Goal: Transaction & Acquisition: Purchase product/service

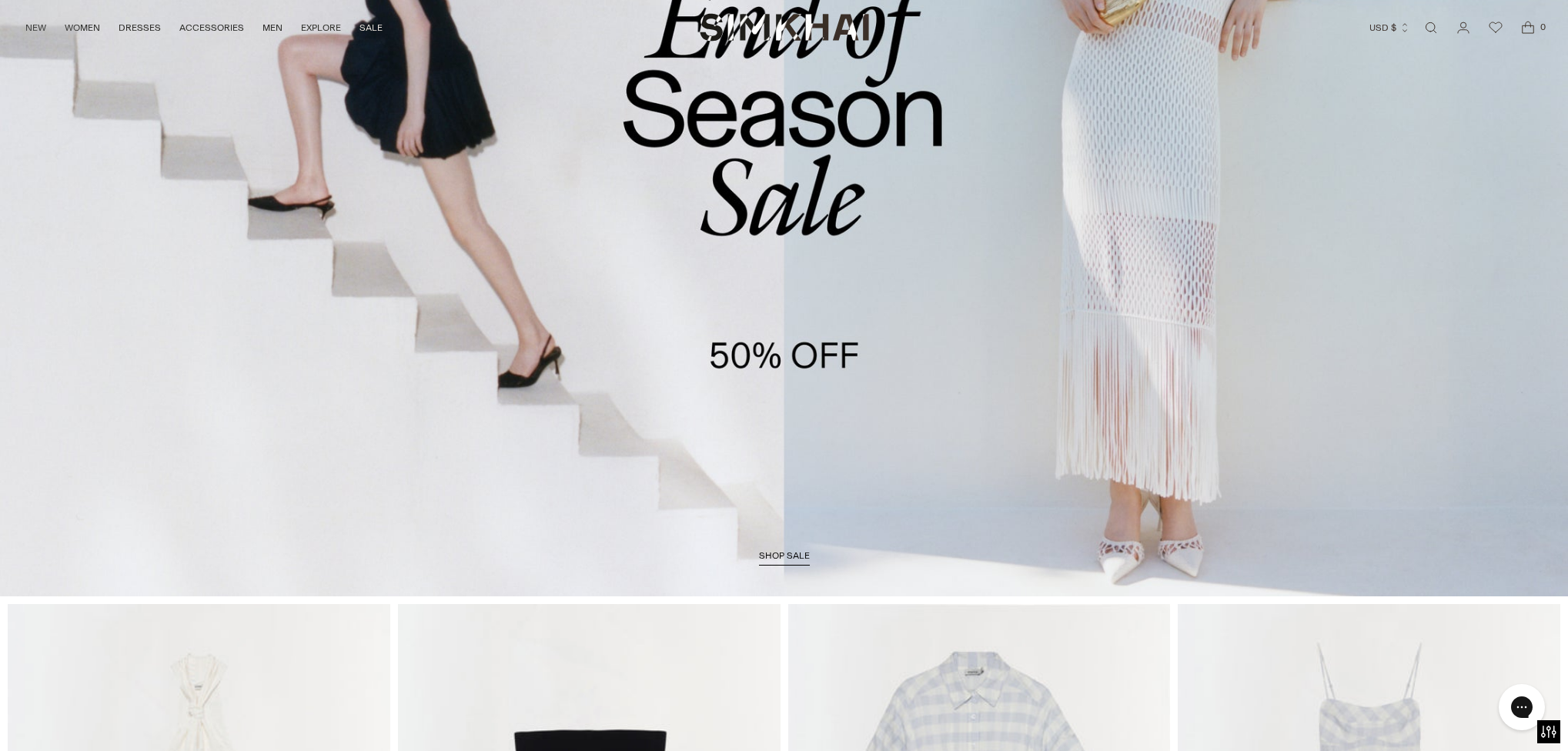
scroll to position [329, 0]
click at [786, 557] on span "shop sale" at bounding box center [784, 555] width 51 height 11
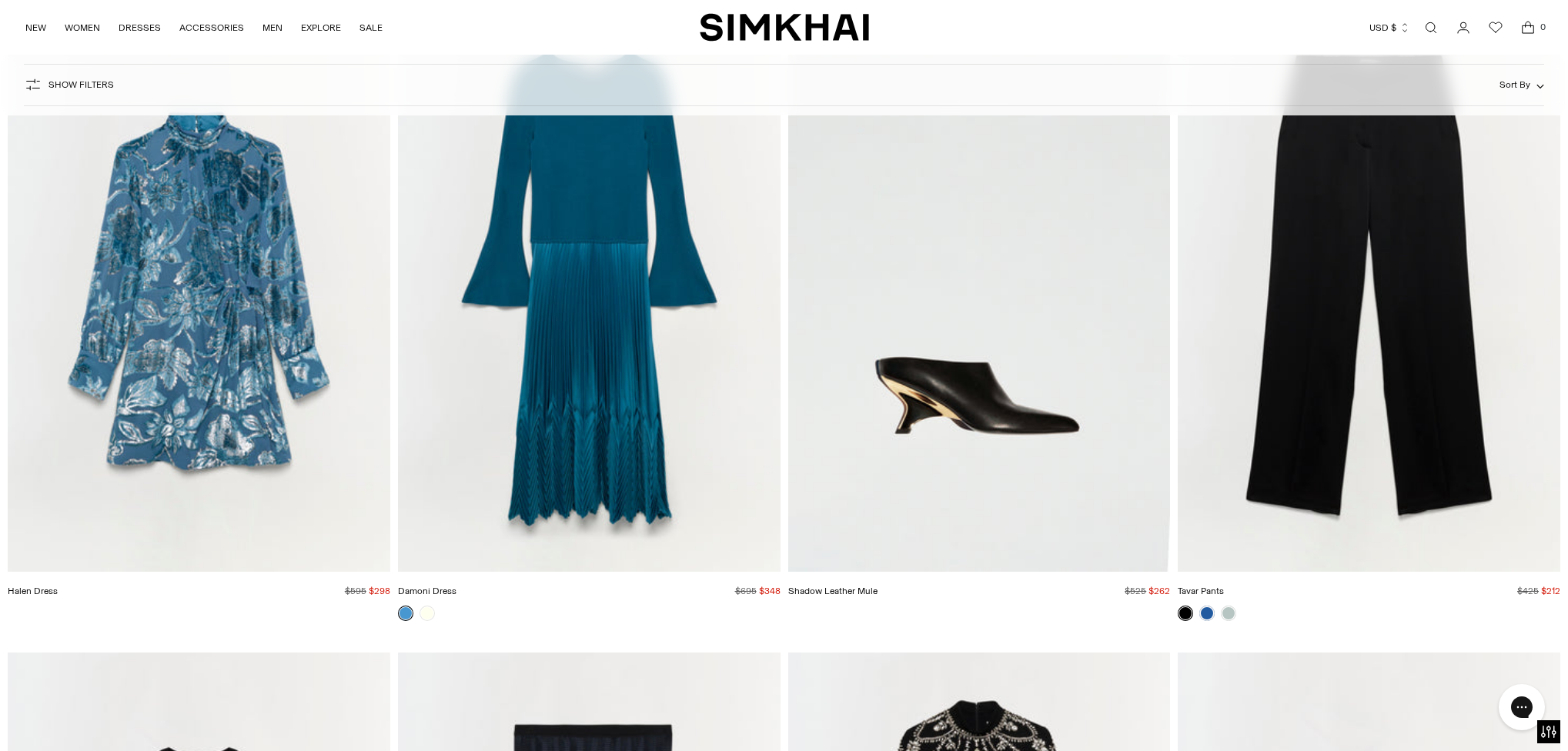
scroll to position [22987, 0]
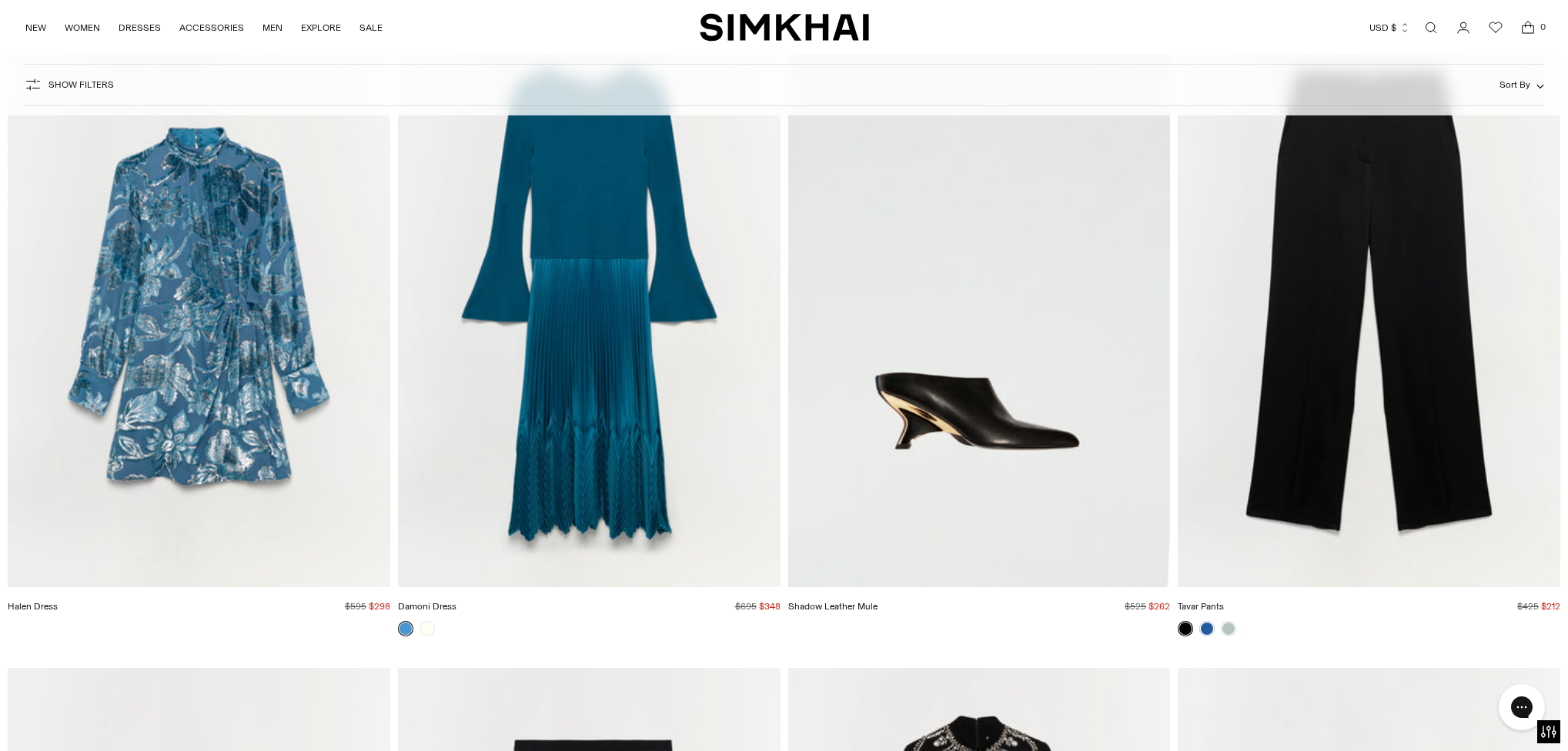
click at [0, 0] on img "Tavar Pants" at bounding box center [0, 0] width 0 height 0
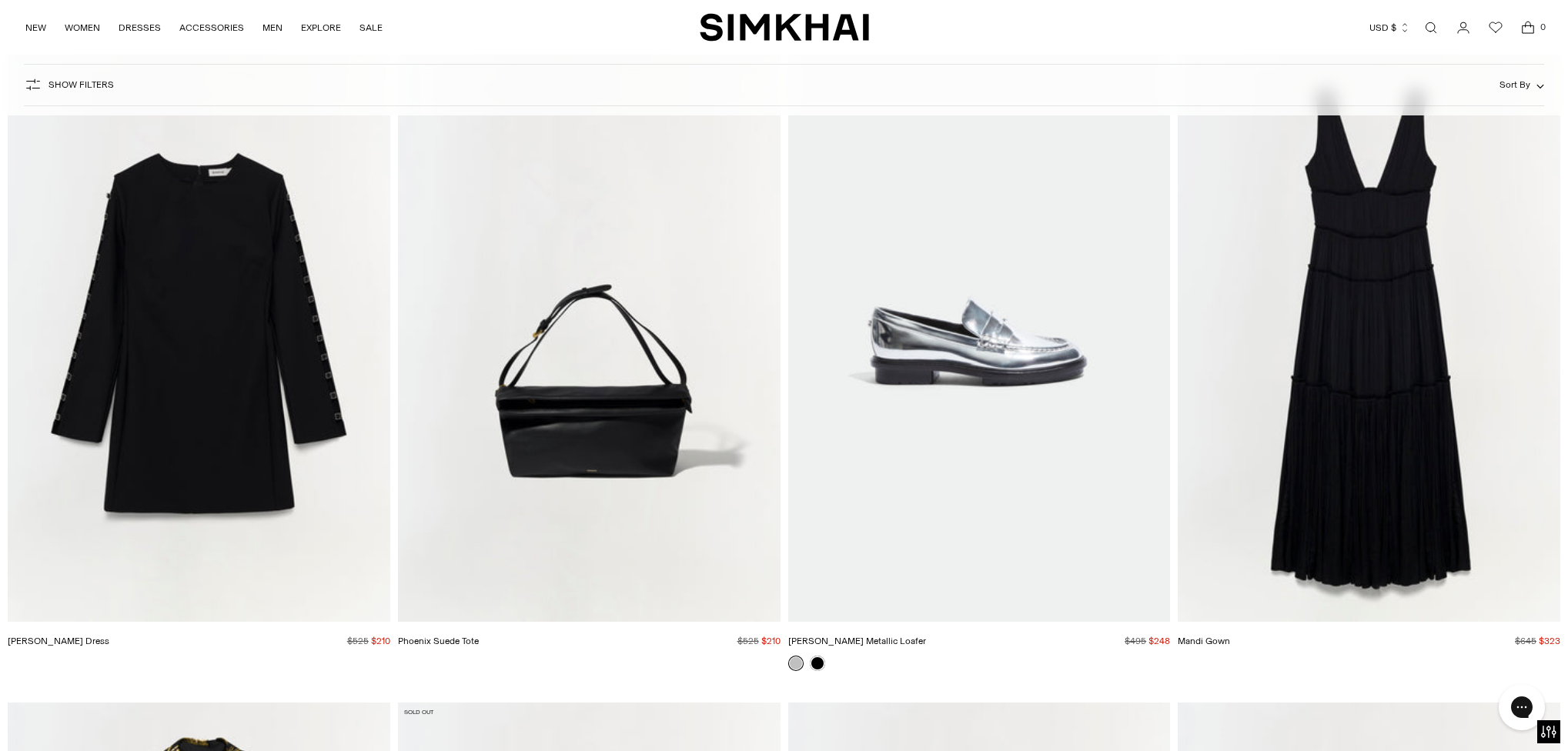
scroll to position [33343, 0]
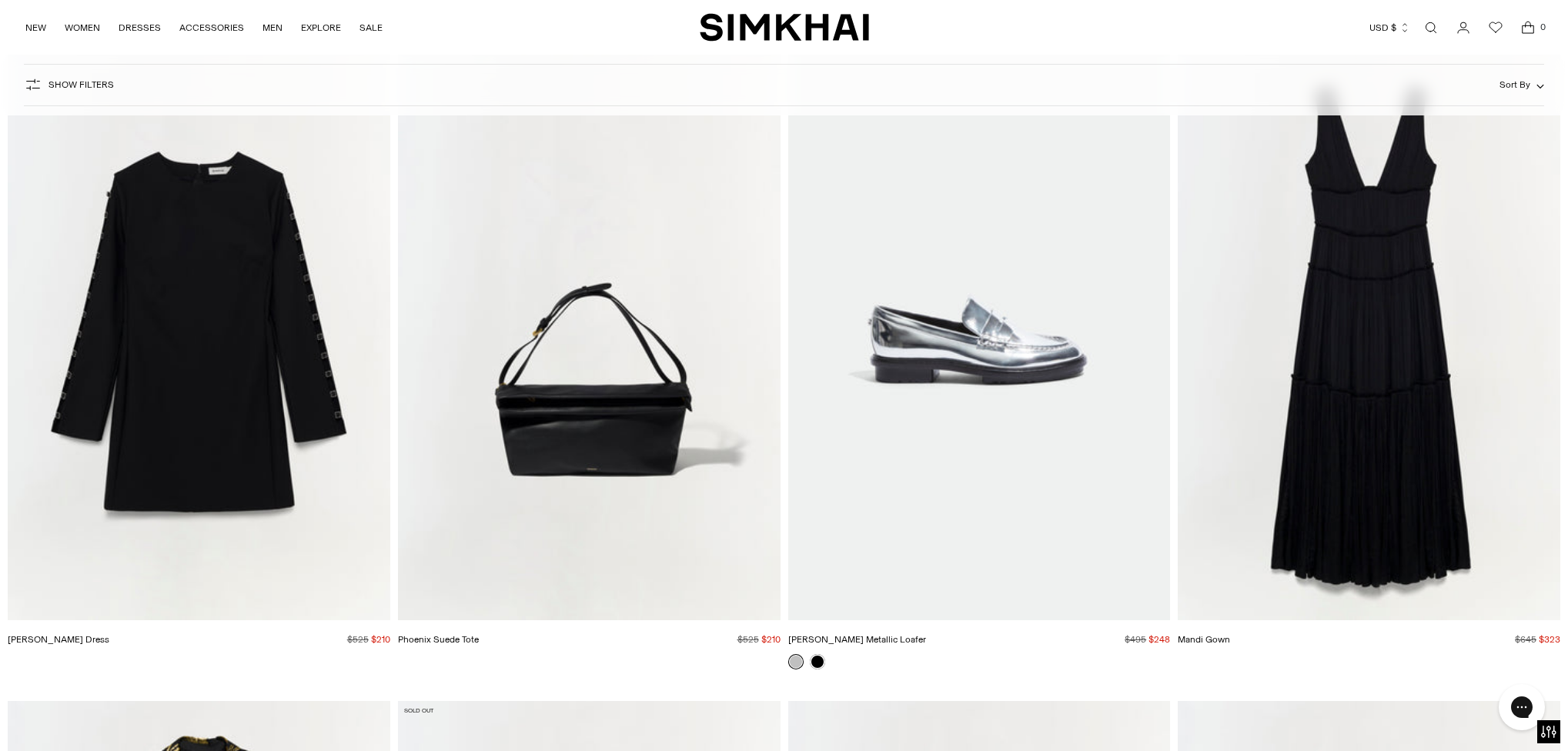
click at [0, 0] on img "Phoenix Suede Tote" at bounding box center [0, 0] width 0 height 0
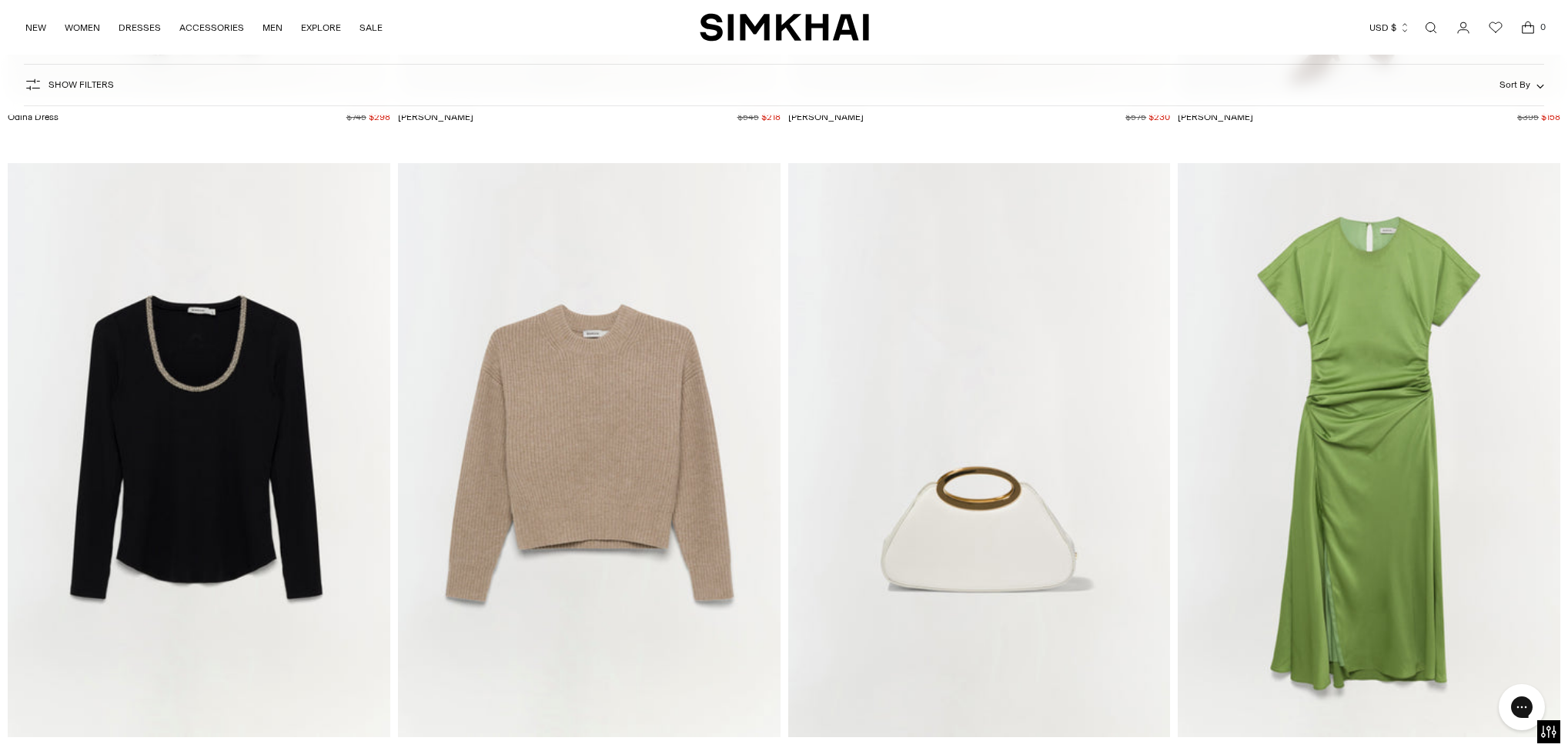
scroll to position [44843, 0]
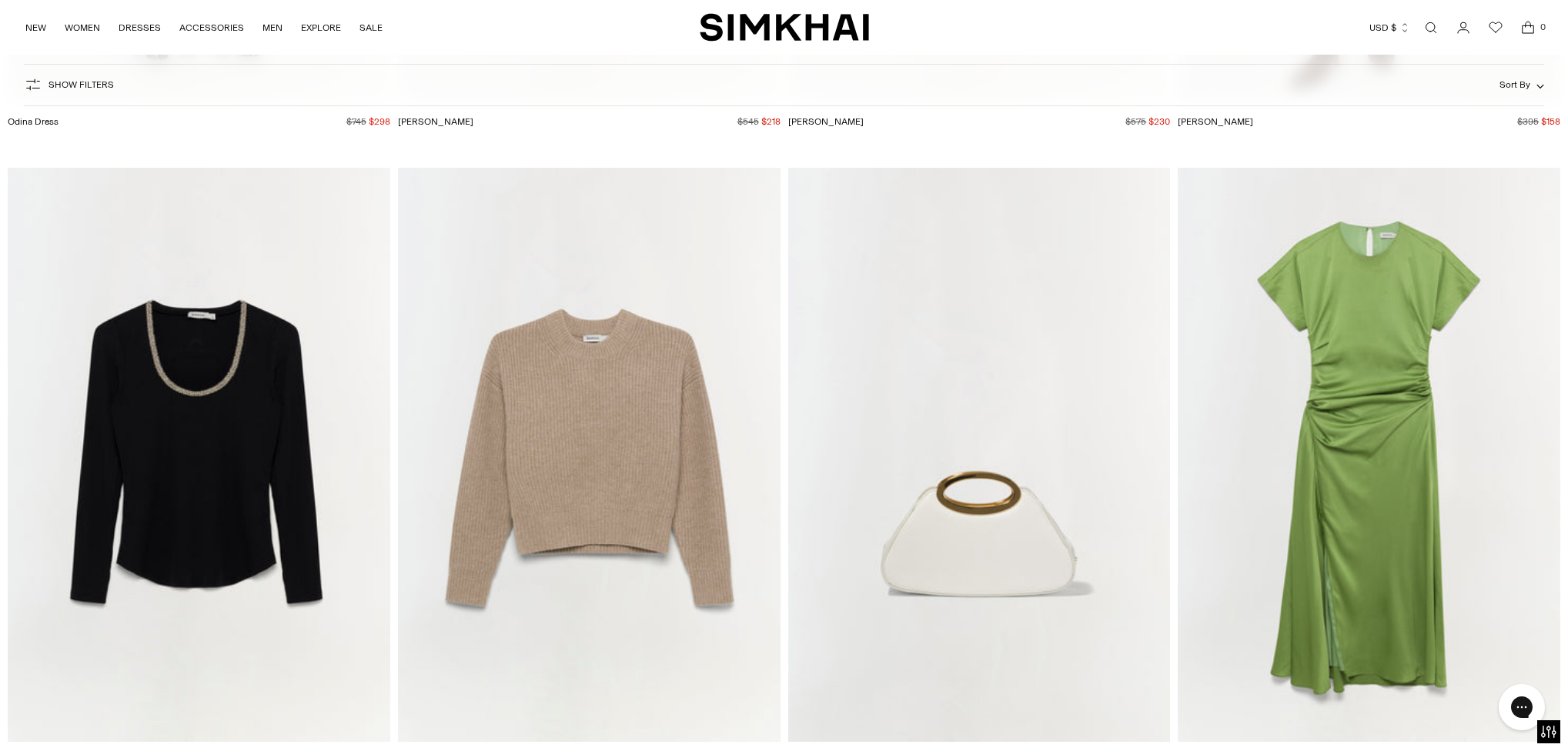
click at [0, 0] on img "Janay Top" at bounding box center [0, 0] width 0 height 0
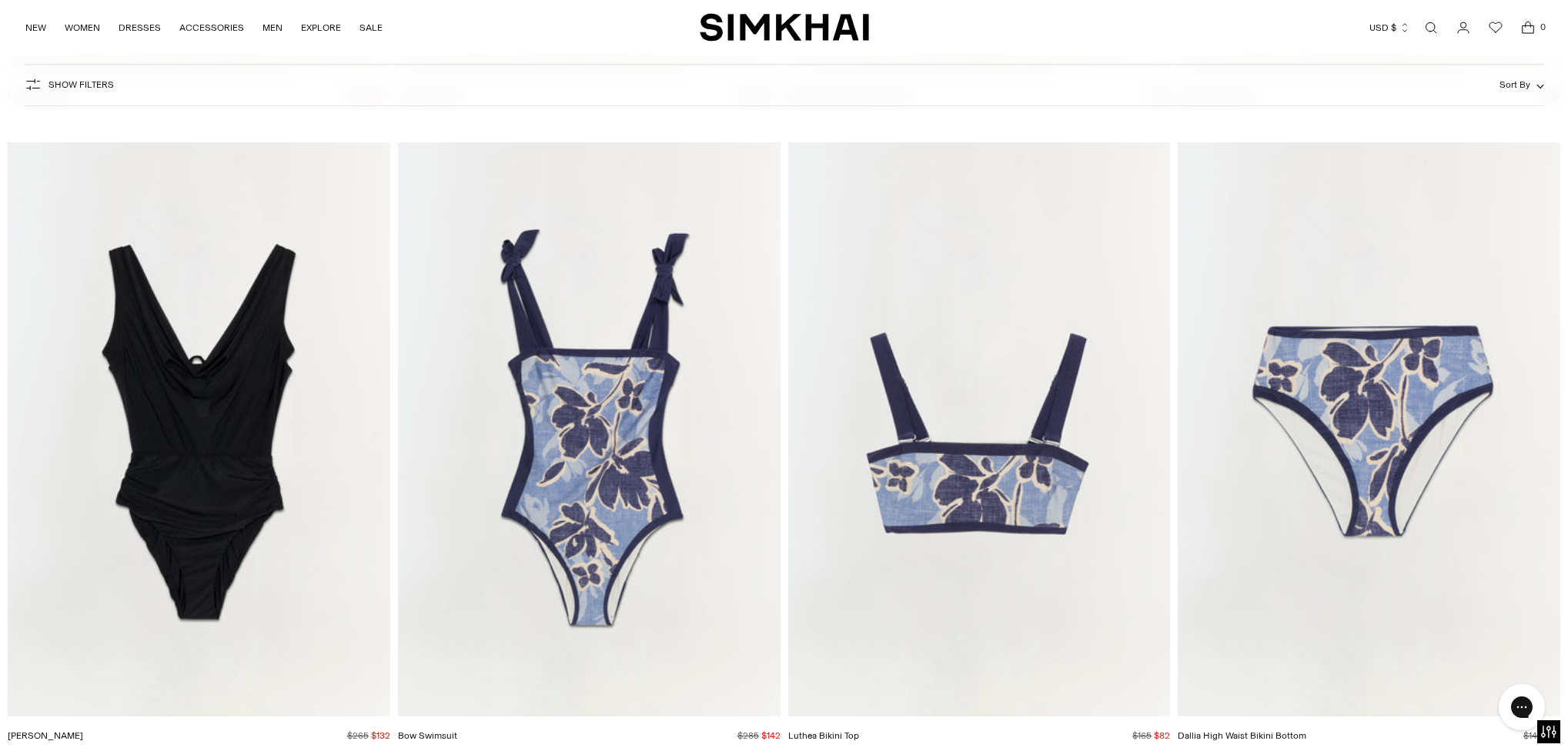
scroll to position [50040, 0]
click at [0, 0] on img "Ivanna Swimsuit" at bounding box center [0, 0] width 0 height 0
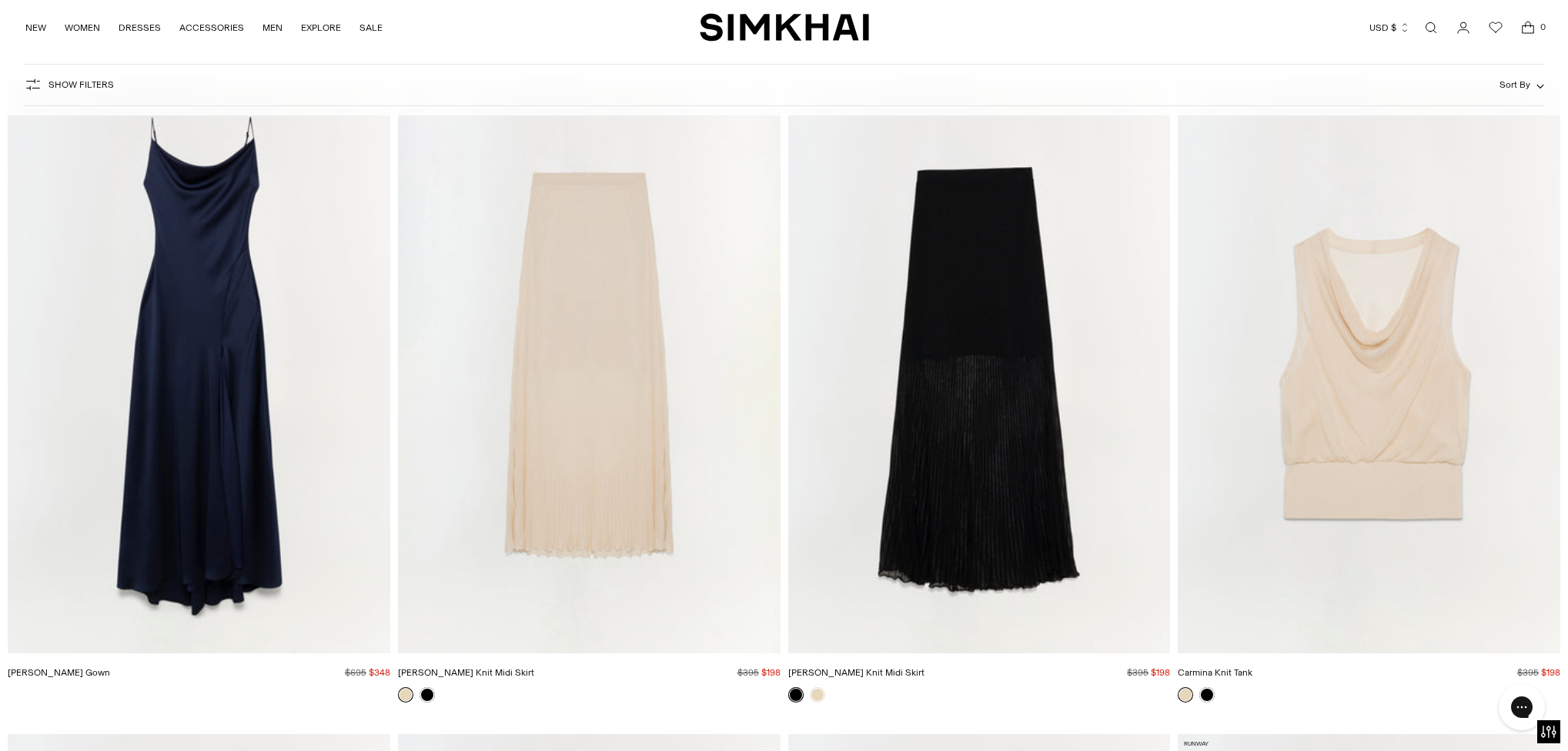
scroll to position [59247, 0]
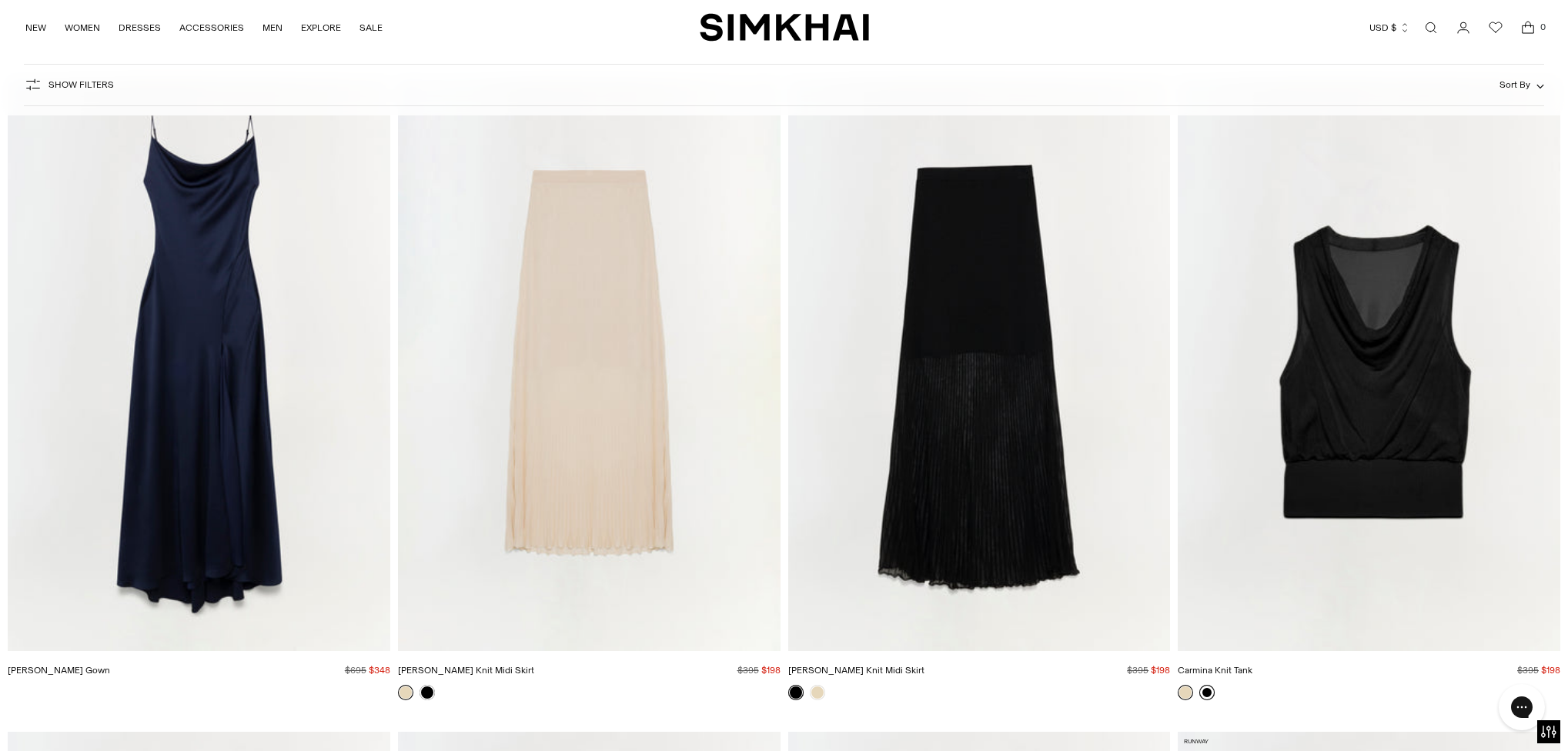
click at [1208, 693] on link at bounding box center [1207, 692] width 16 height 16
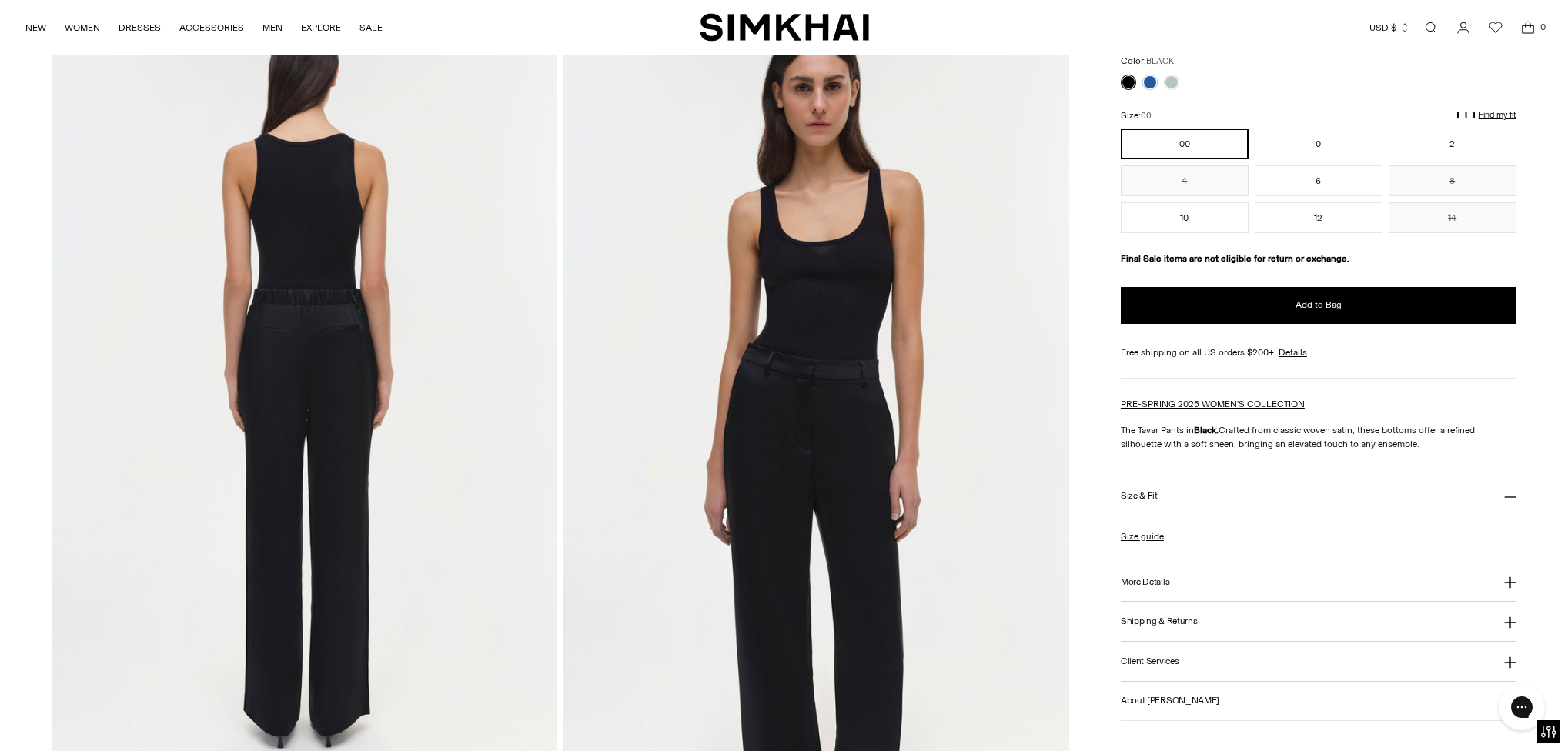
scroll to position [879, 0]
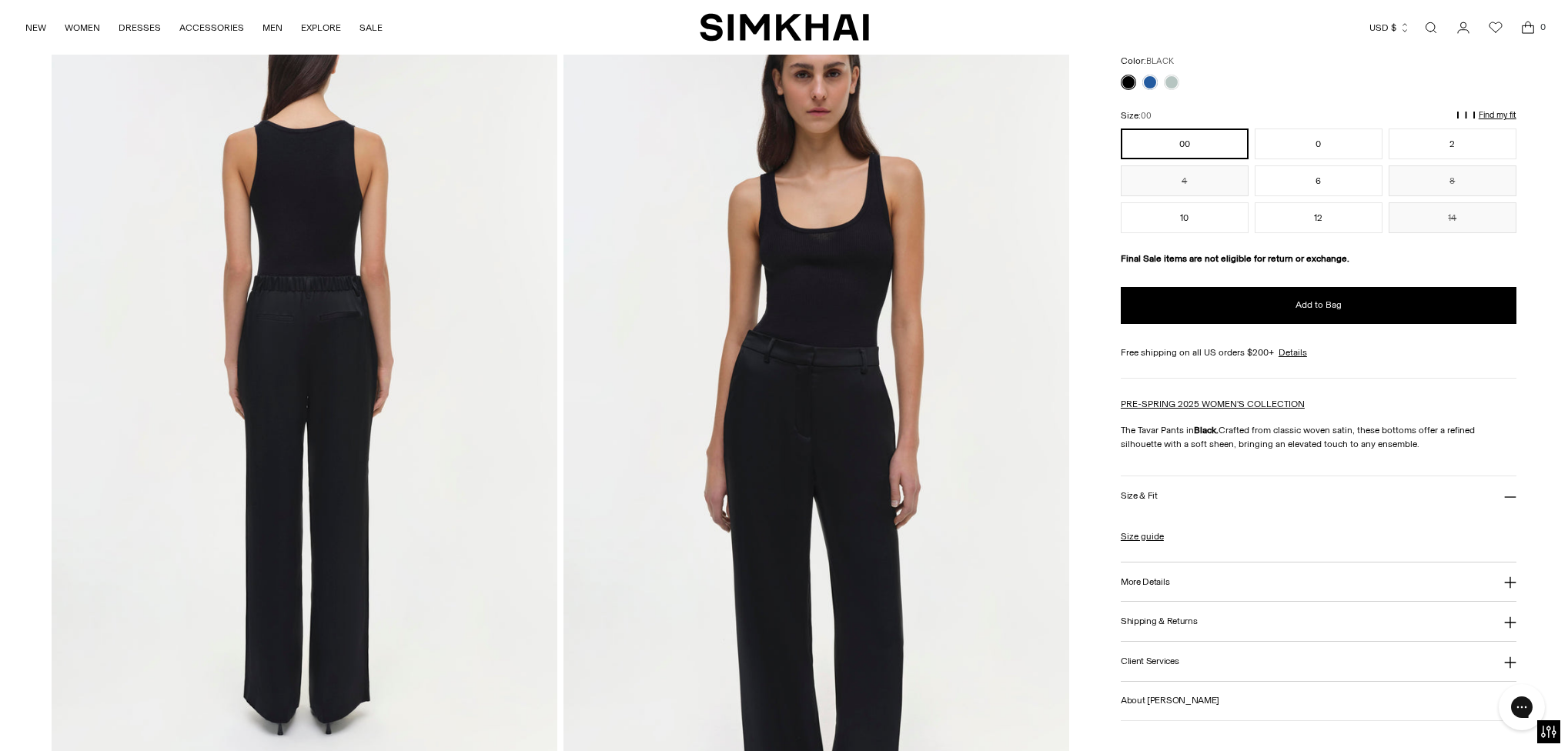
click at [344, 397] on img at bounding box center [304, 376] width 506 height 758
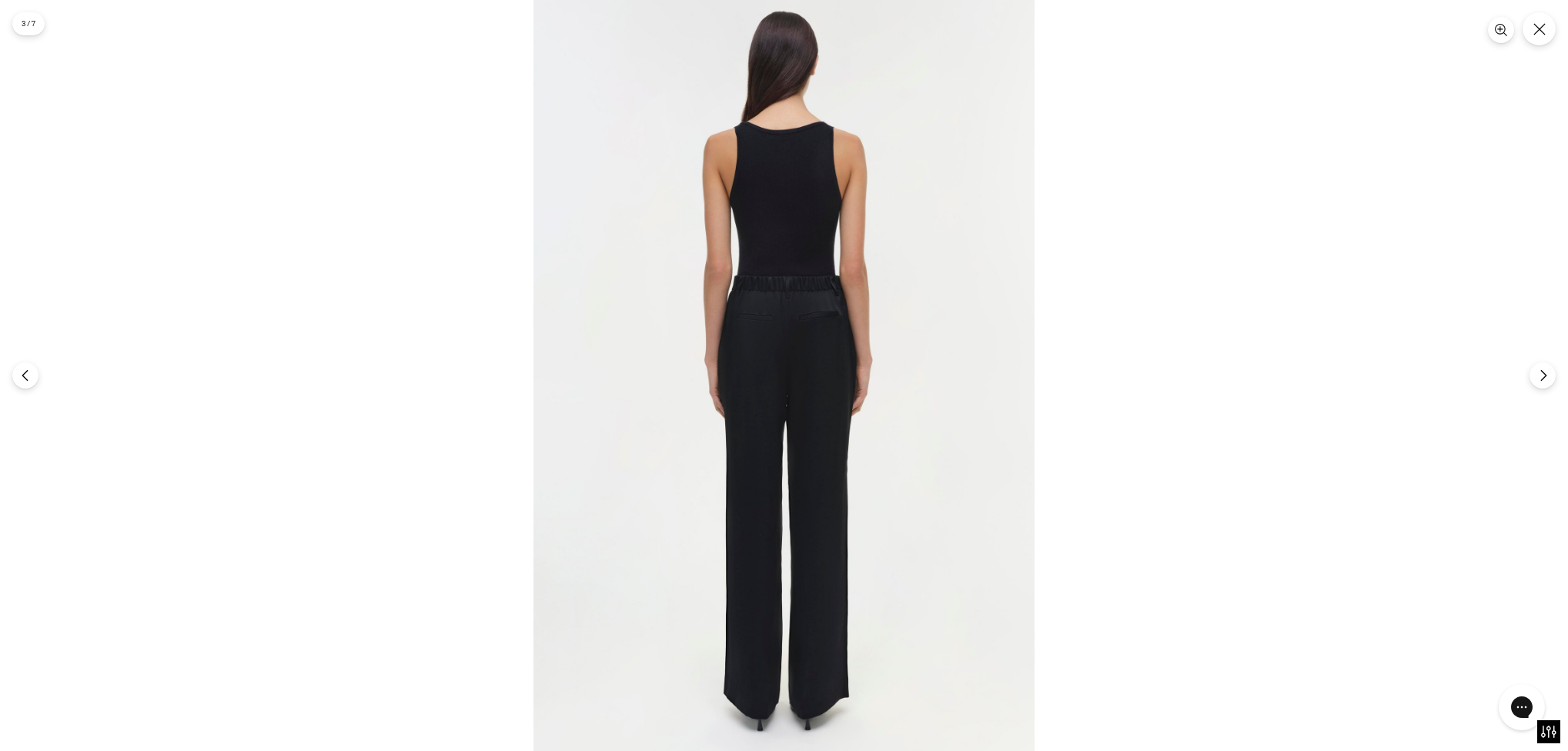
click at [806, 334] on img at bounding box center [784, 376] width 501 height 752
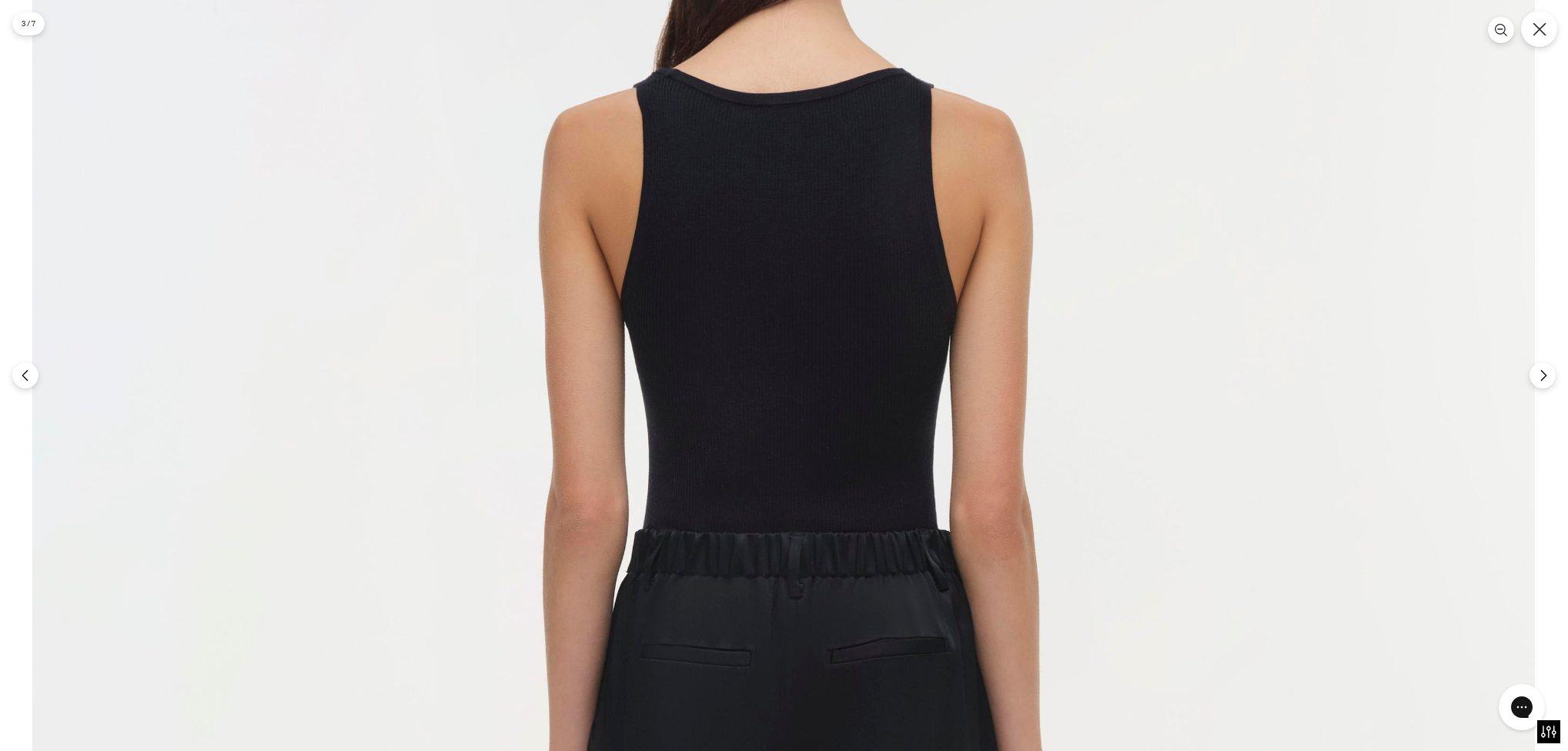
click at [1541, 26] on icon "Close" at bounding box center [1539, 29] width 14 height 14
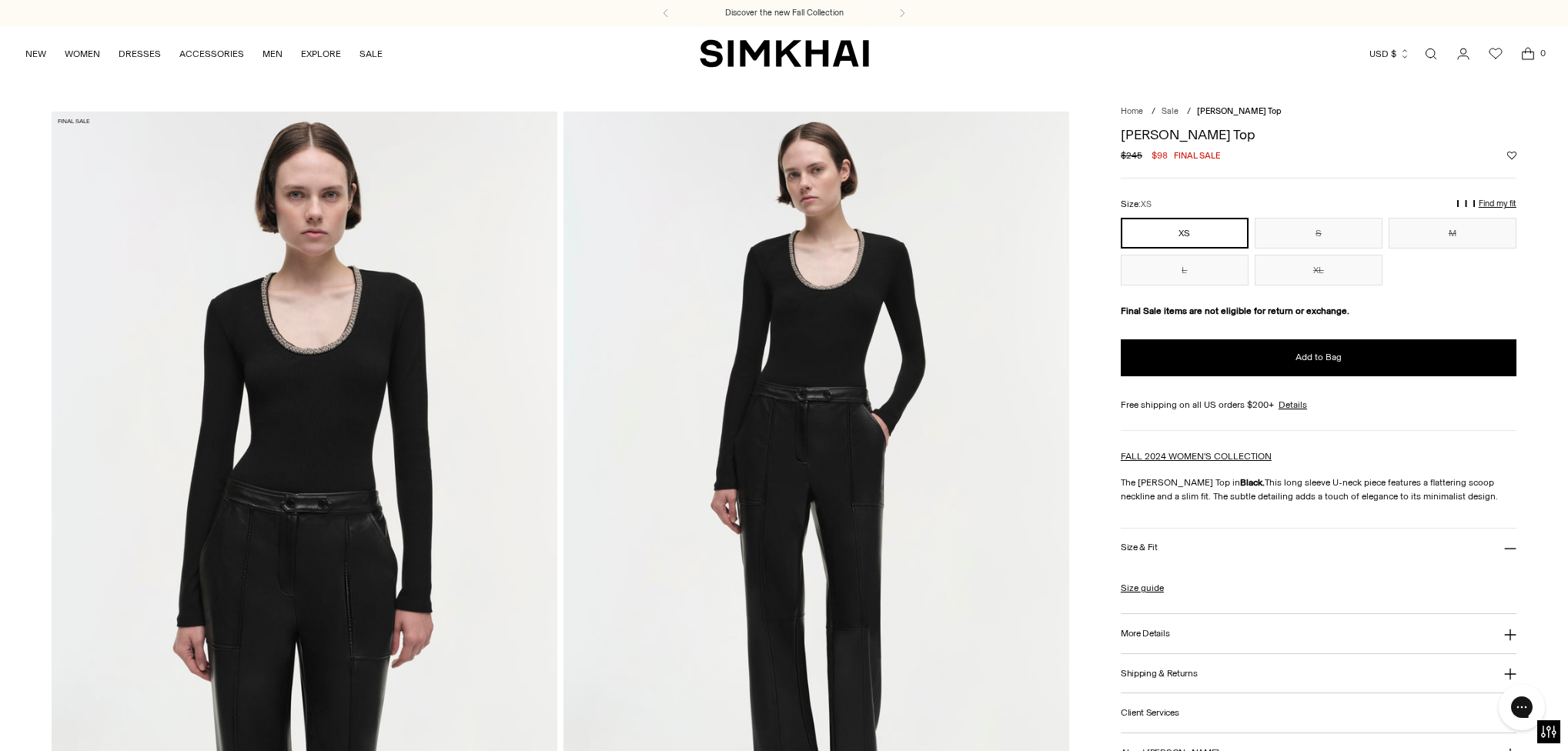
click at [348, 381] on img at bounding box center [304, 490] width 506 height 758
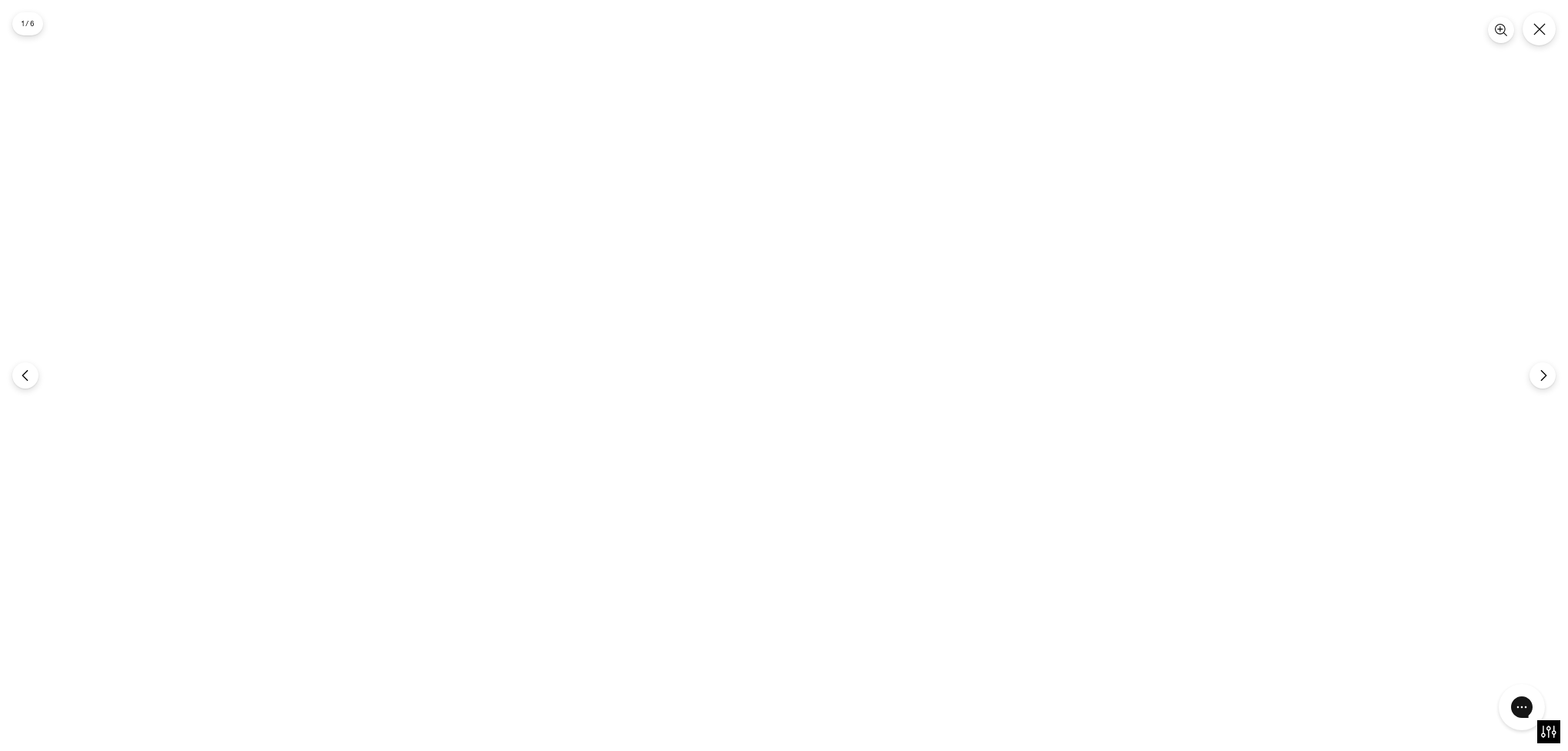
click at [812, 264] on img at bounding box center [784, 376] width 501 height 752
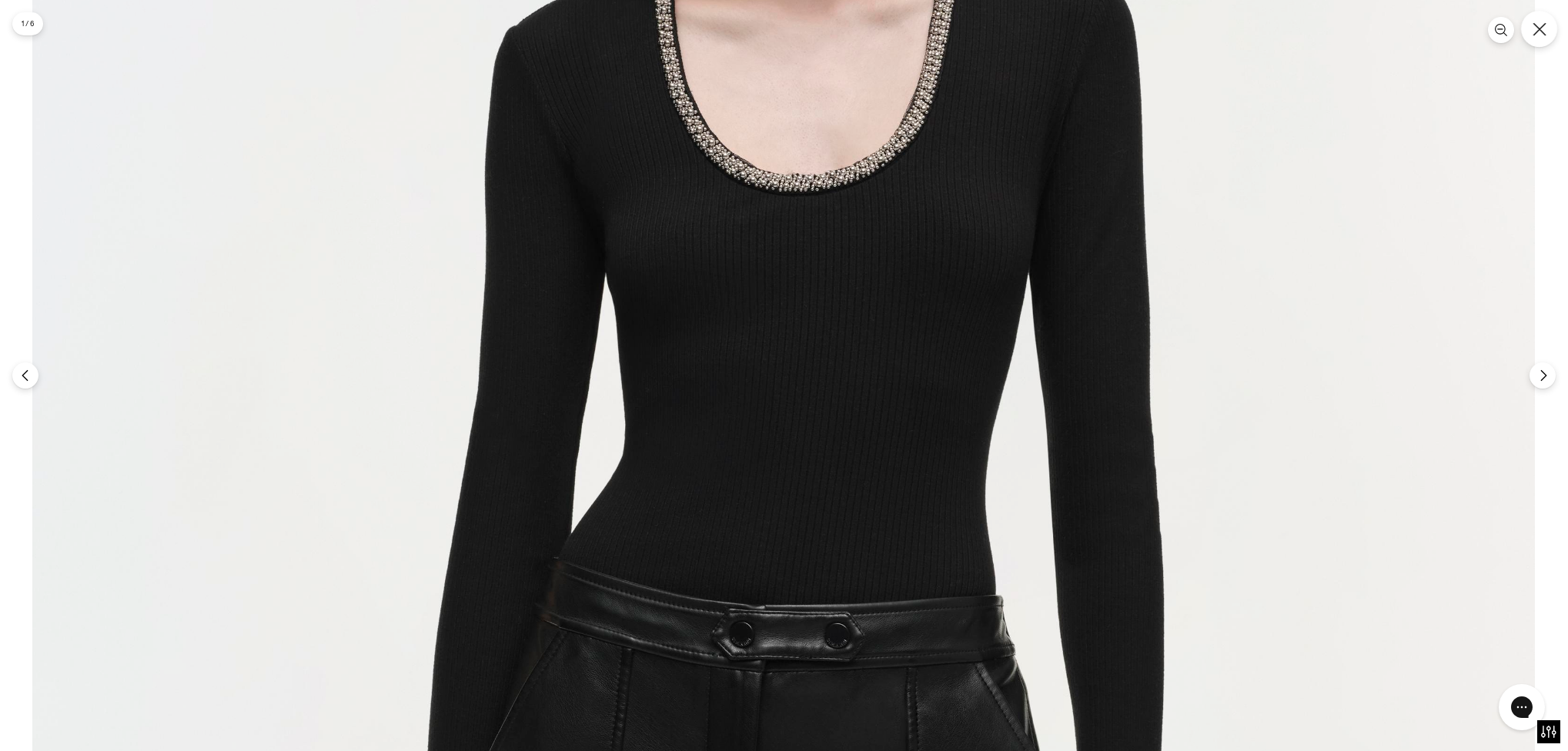
click at [1546, 27] on icon "Close" at bounding box center [1539, 29] width 14 height 14
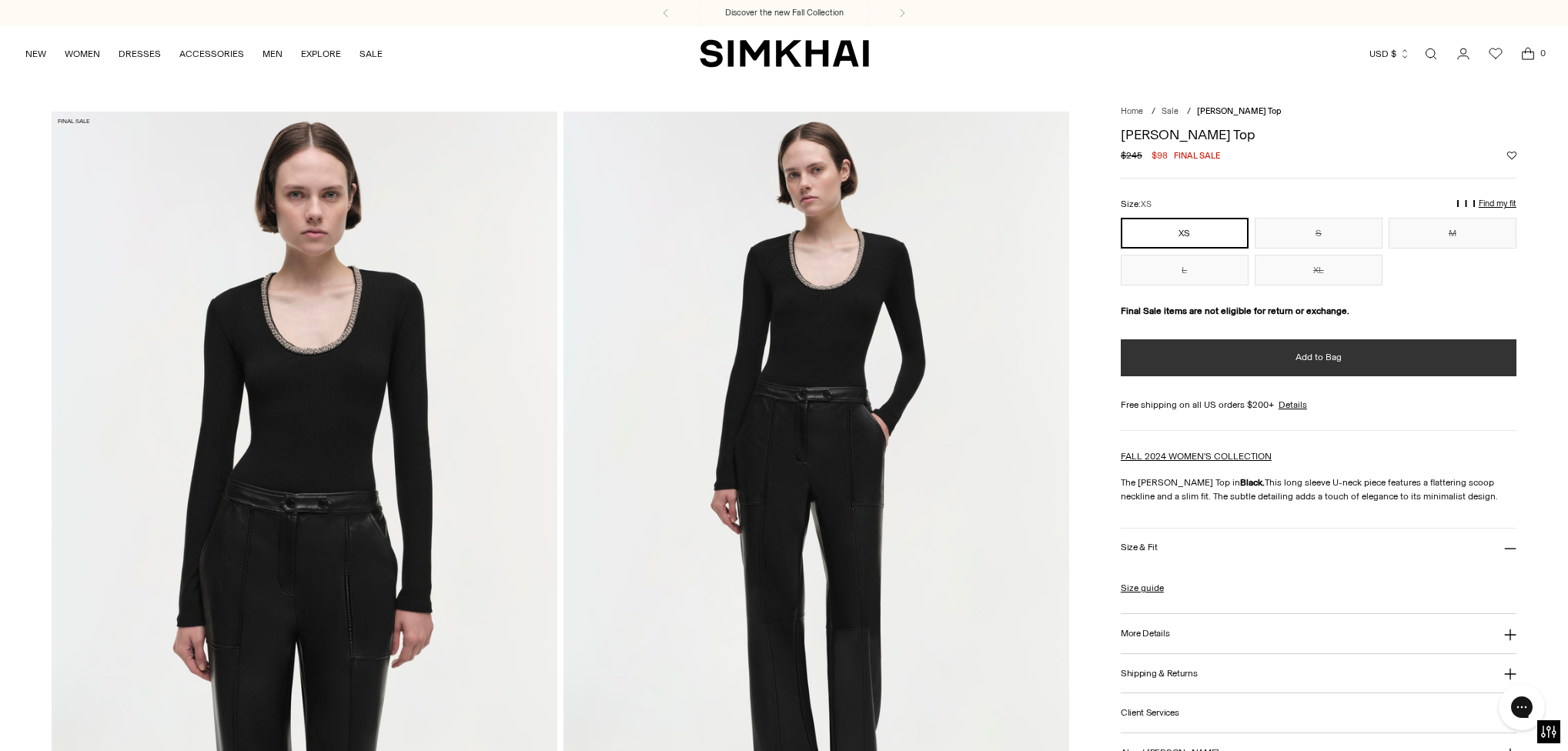
click at [1303, 357] on span "Add to Bag" at bounding box center [1318, 358] width 46 height 13
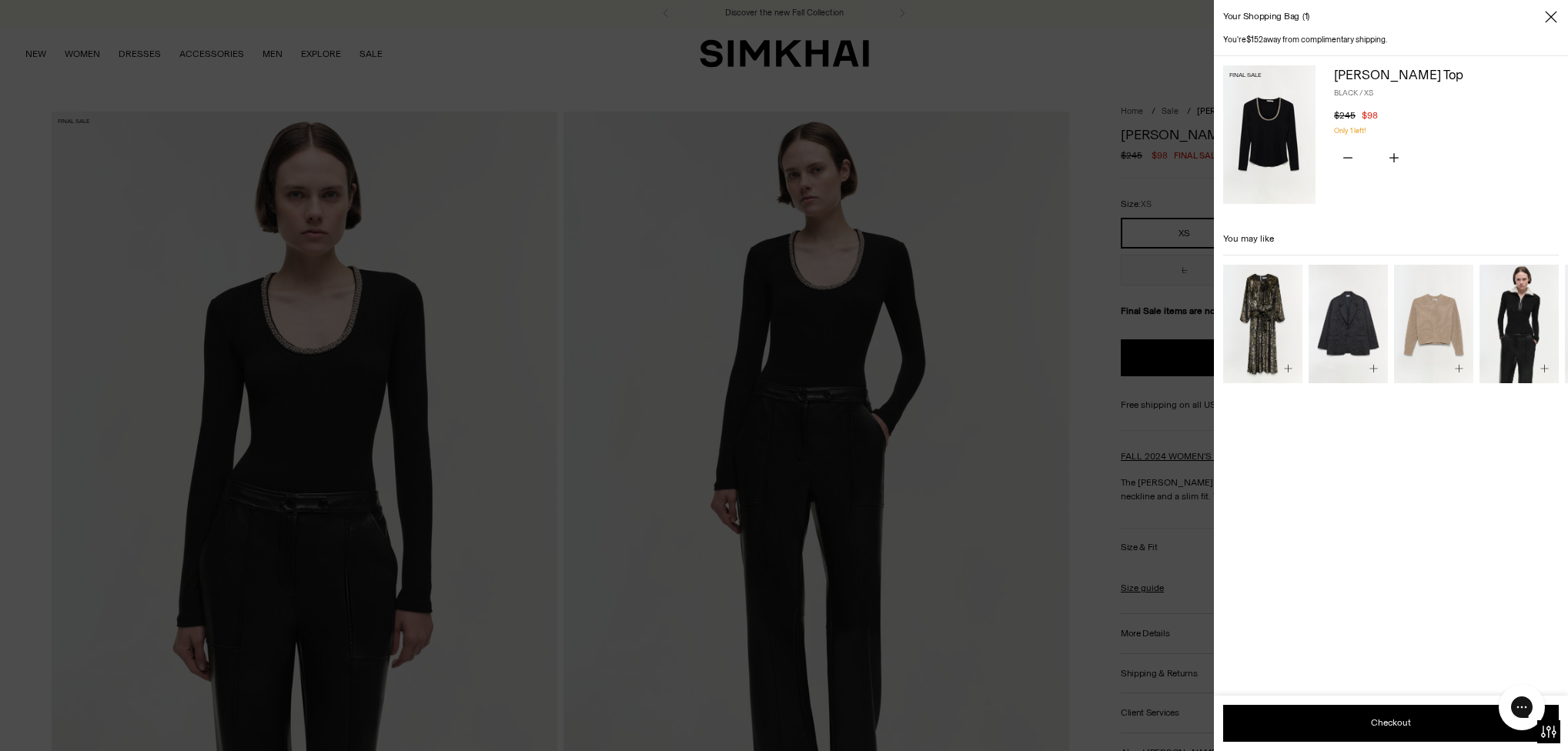
click at [1552, 12] on icon "Close" at bounding box center [1550, 17] width 12 height 16
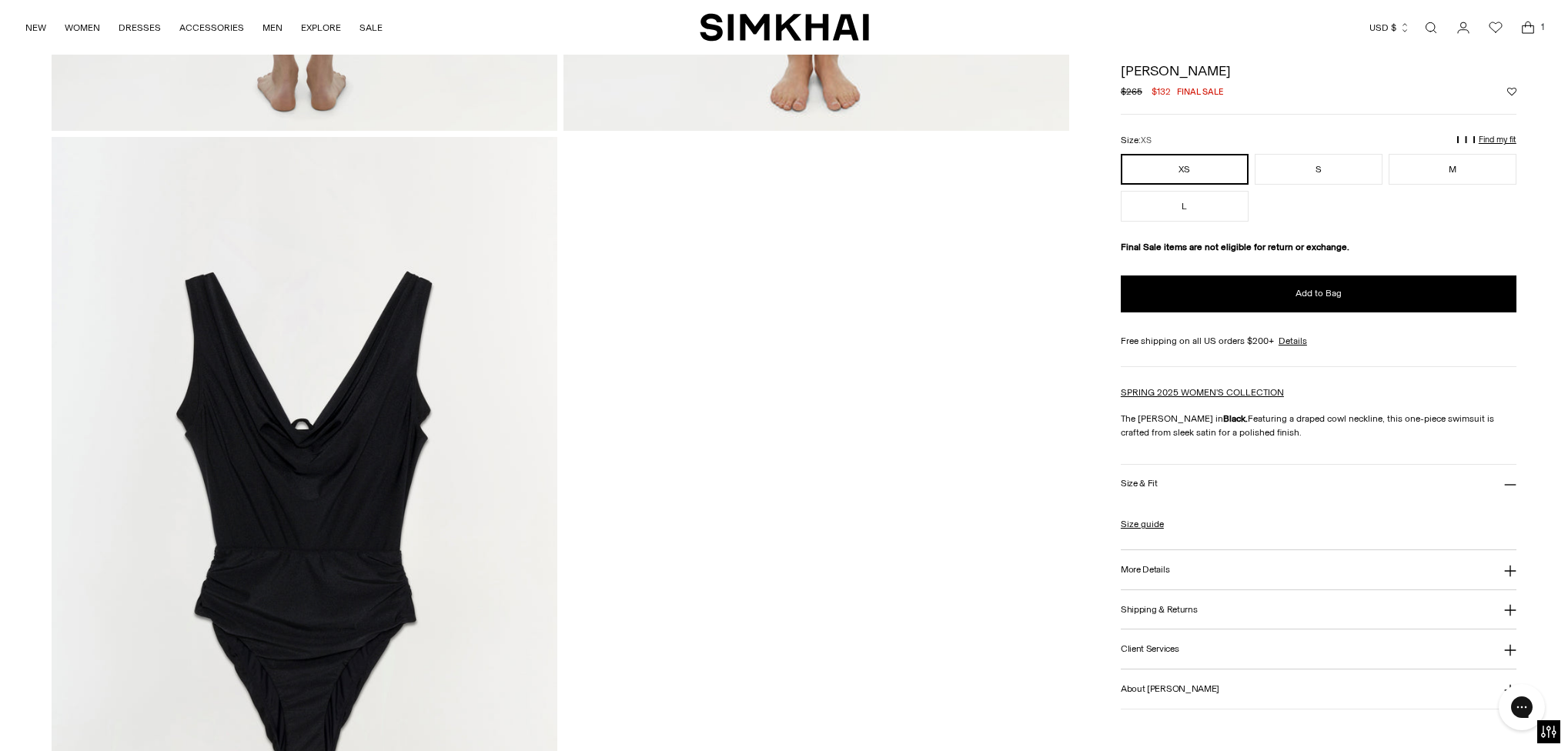
scroll to position [2291, 0]
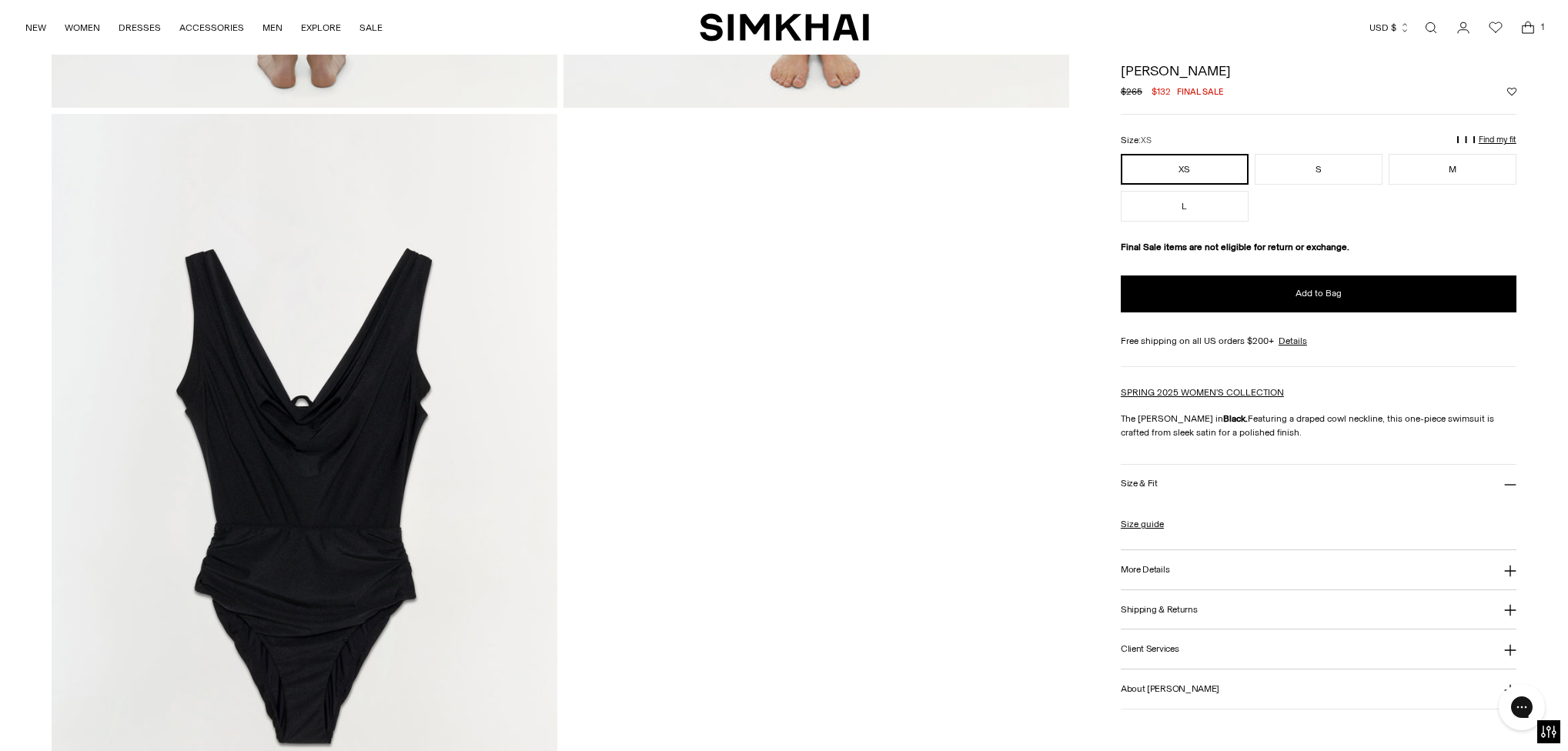
click at [343, 415] on img at bounding box center [304, 493] width 506 height 758
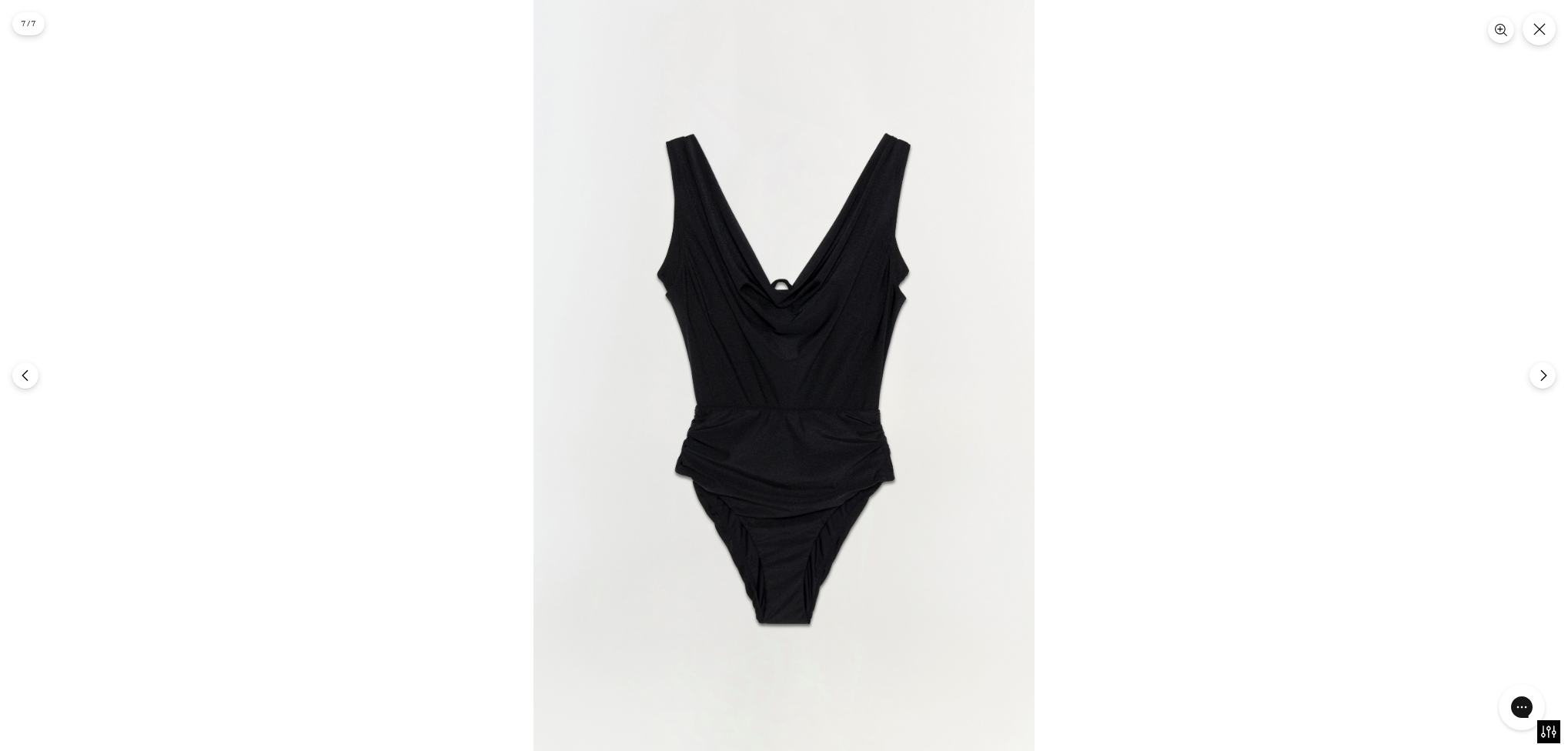
click at [825, 338] on img at bounding box center [784, 375] width 501 height 751
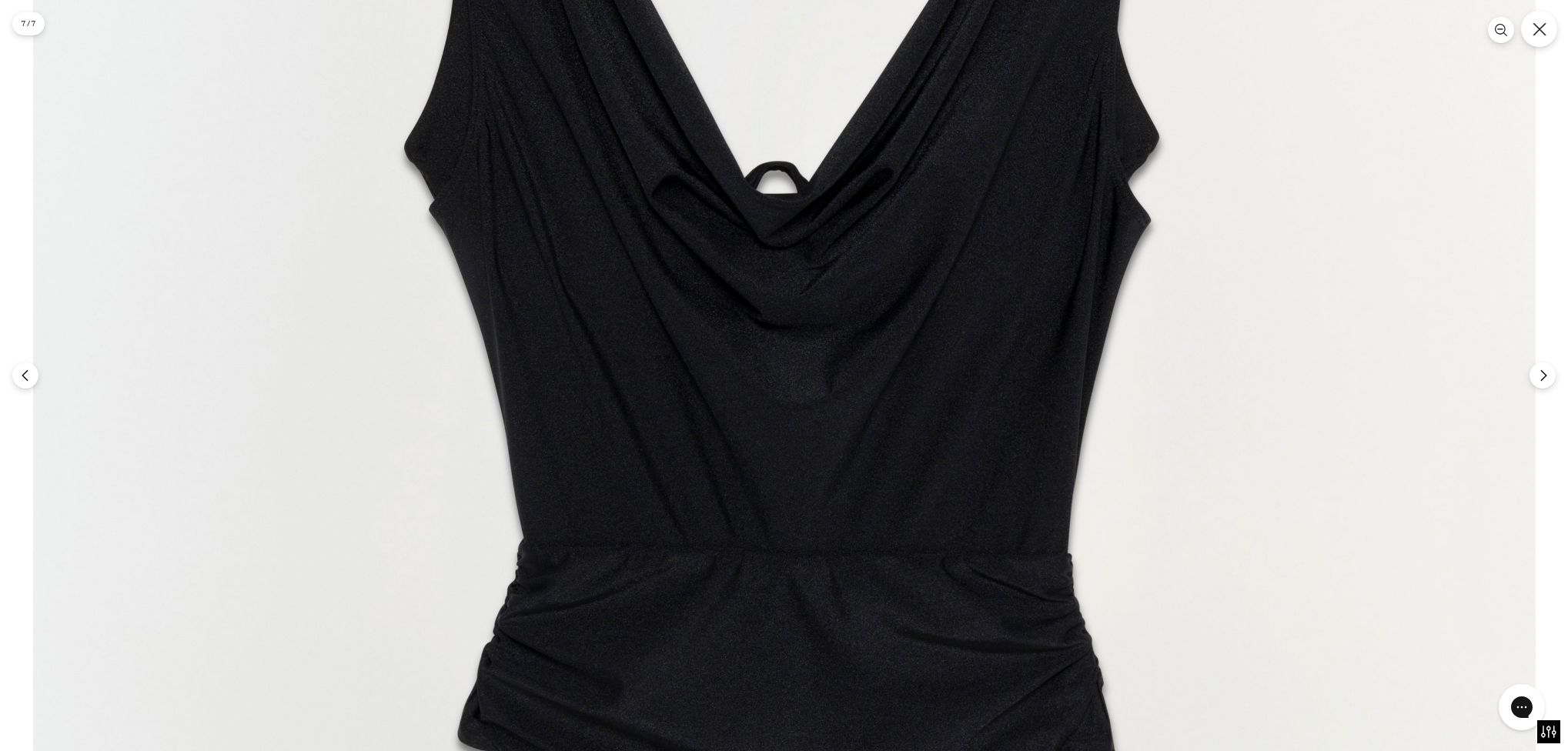
click at [1537, 26] on icon "Close" at bounding box center [1539, 29] width 14 height 14
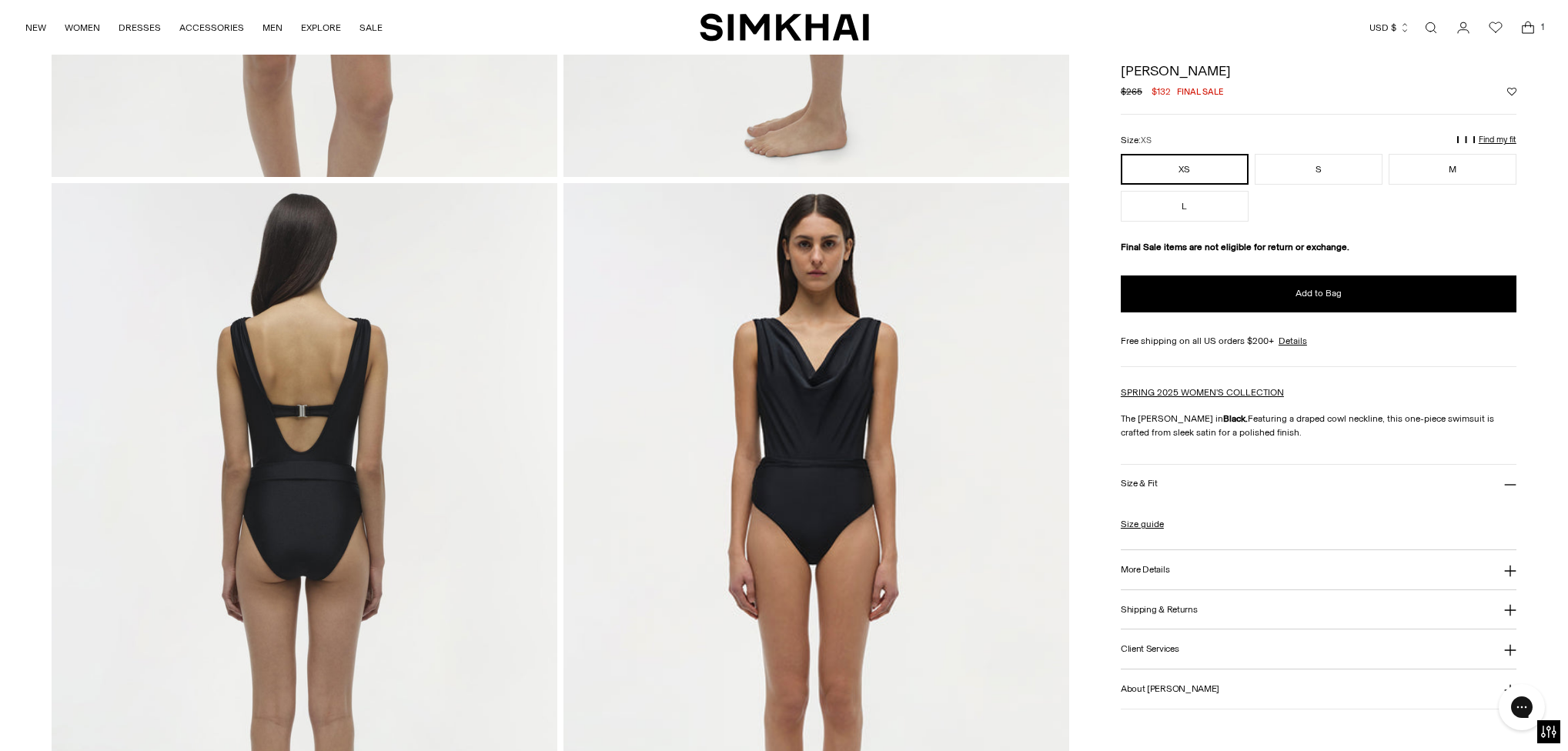
scroll to position [1458, 0]
click at [1204, 570] on button "More Details" at bounding box center [1318, 569] width 395 height 40
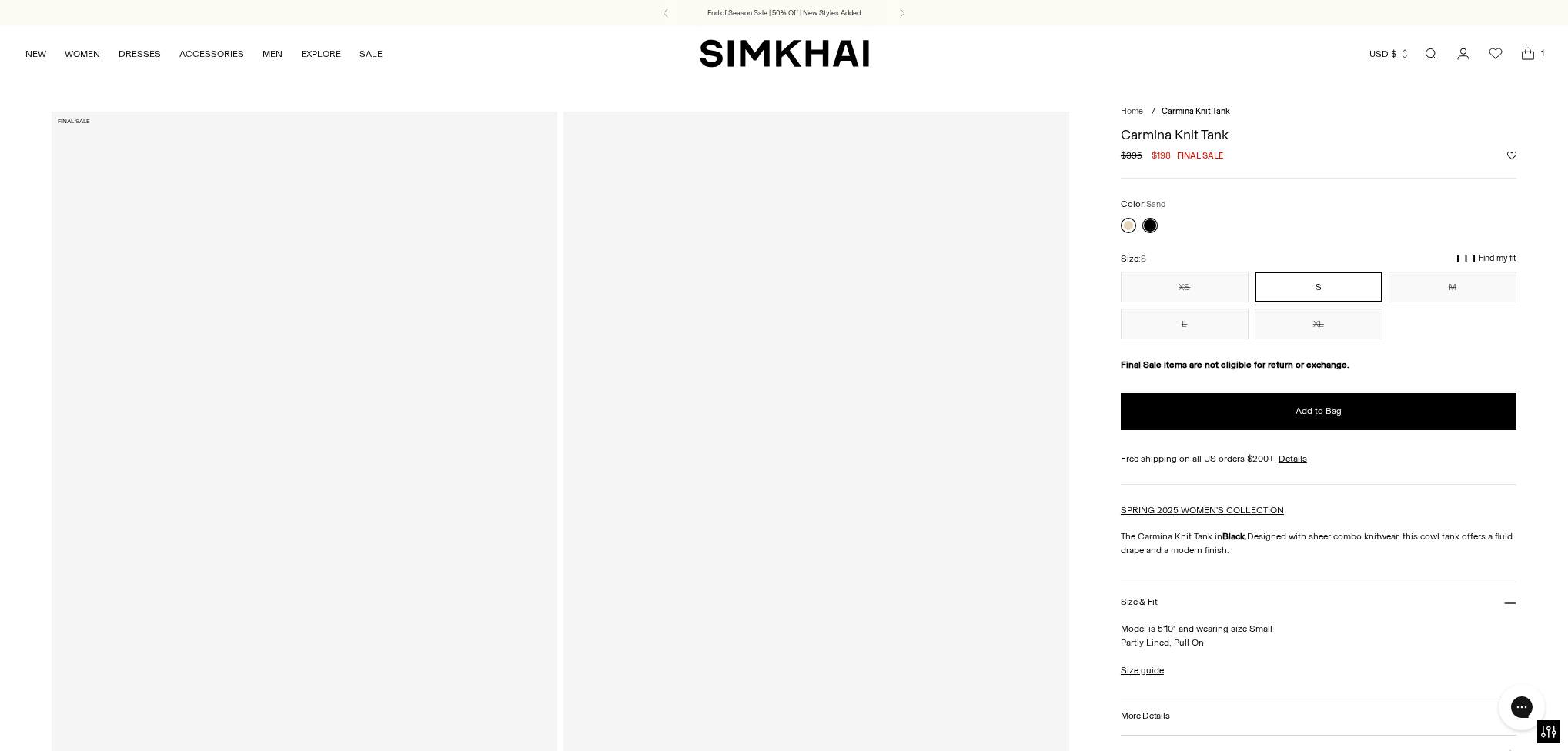
click at [1126, 222] on link at bounding box center [1128, 225] width 16 height 16
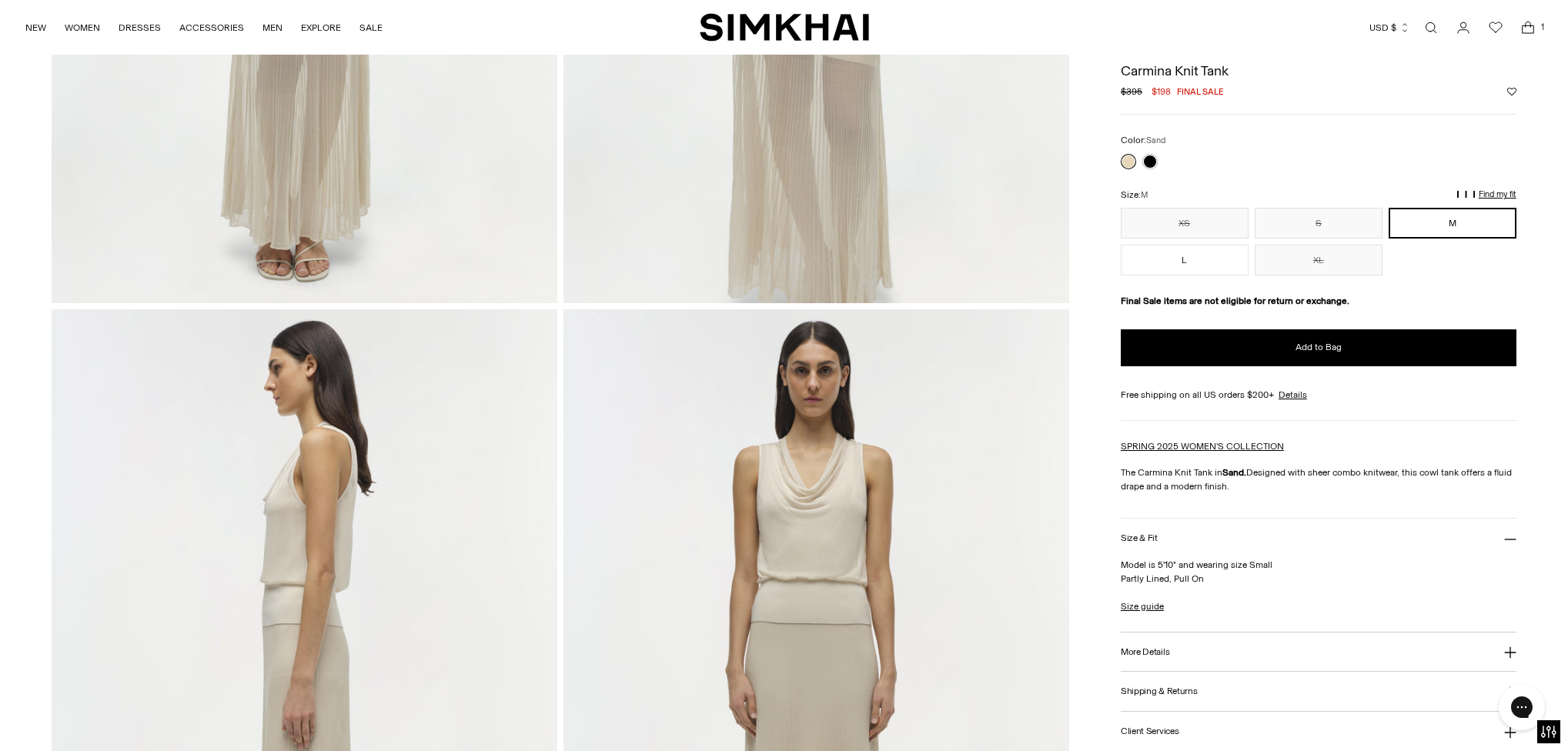
scroll to position [567, 0]
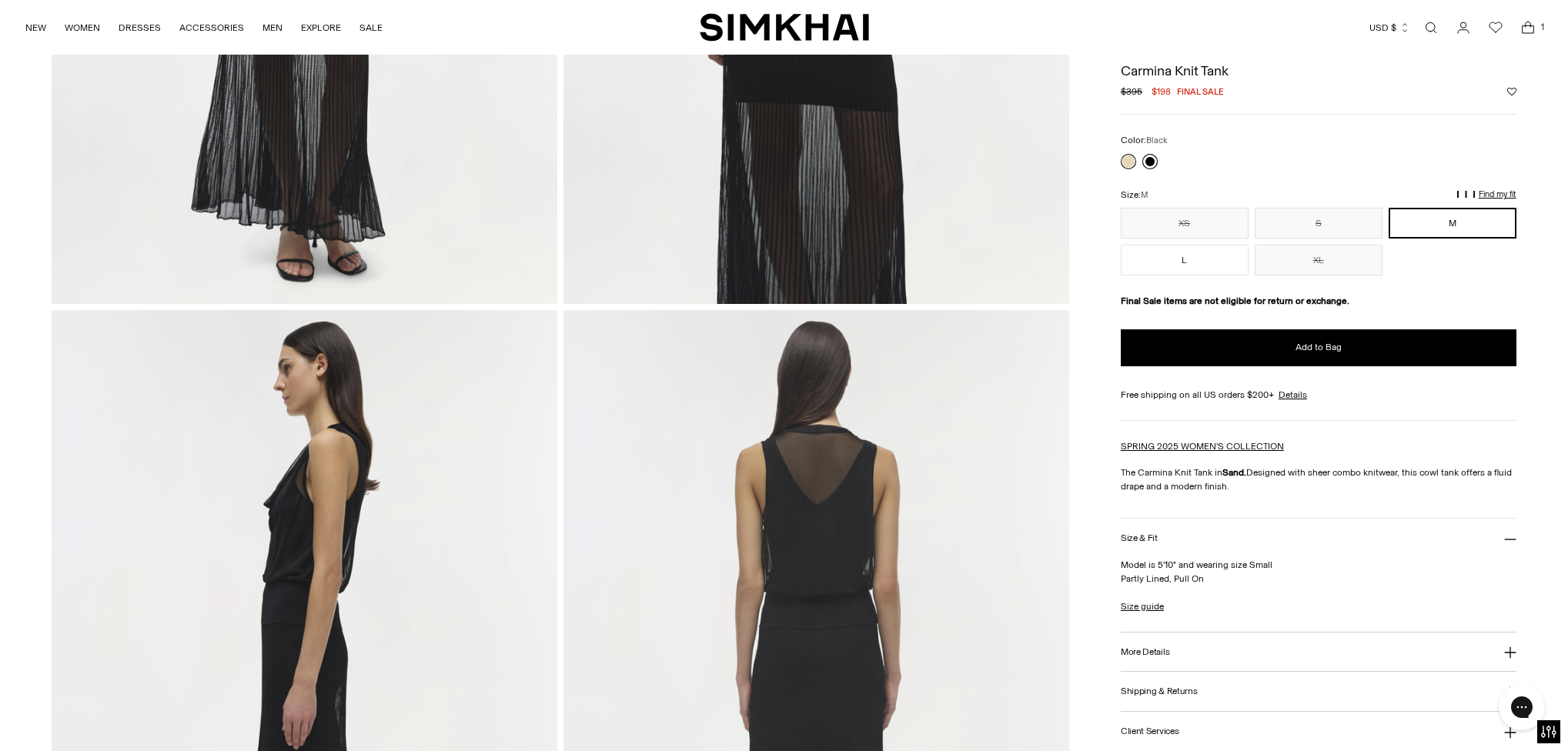
click at [1151, 160] on link at bounding box center [1149, 161] width 16 height 16
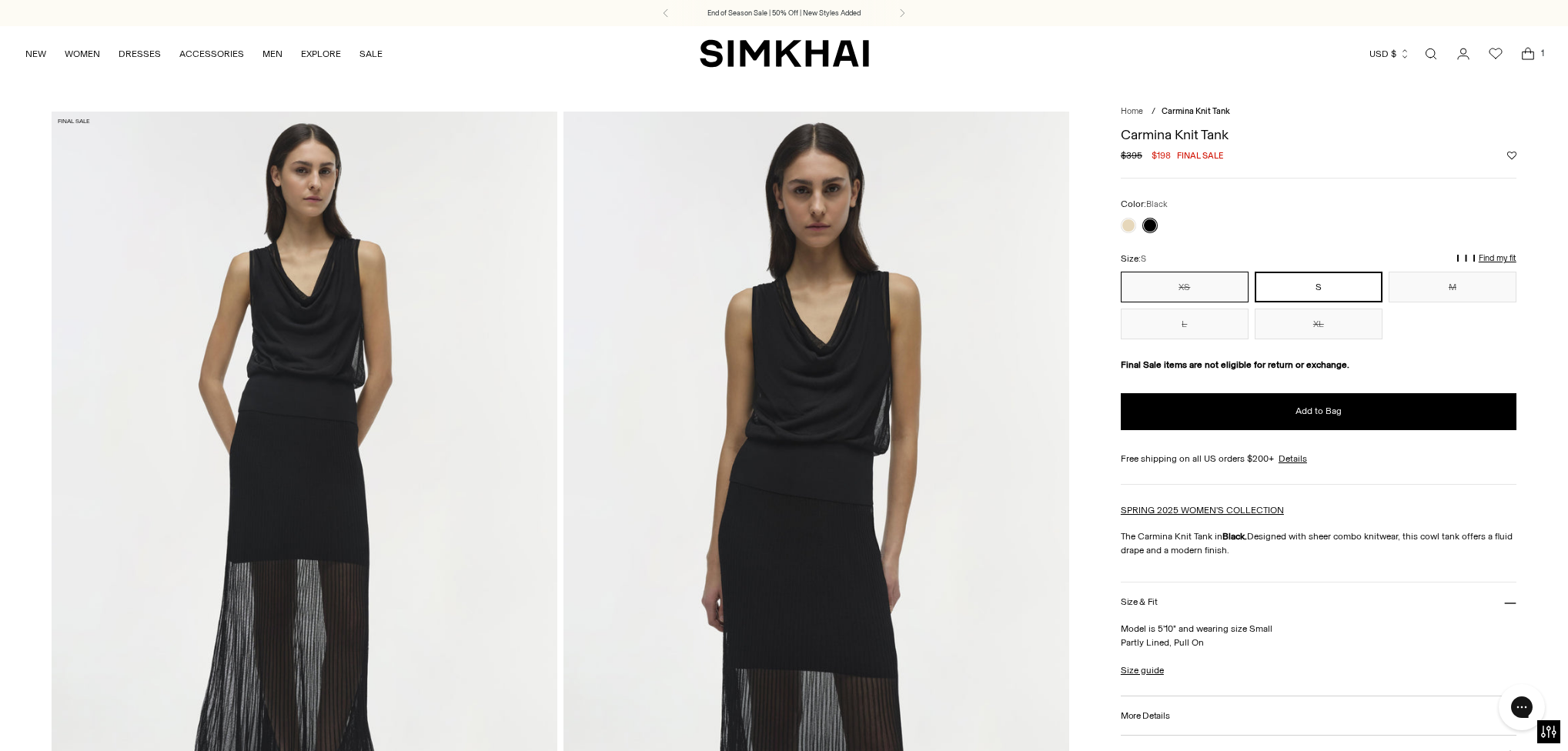
click at [1197, 287] on button "XS" at bounding box center [1185, 287] width 128 height 30
